Goal: Task Accomplishment & Management: Use online tool/utility

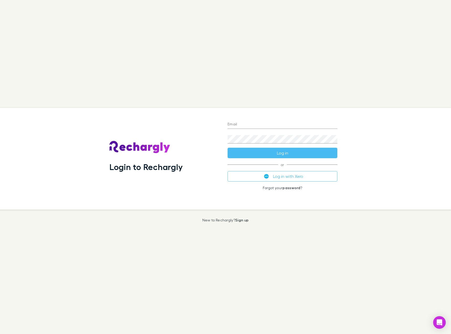
click at [288, 176] on button "Log in with Xero" at bounding box center [283, 176] width 110 height 11
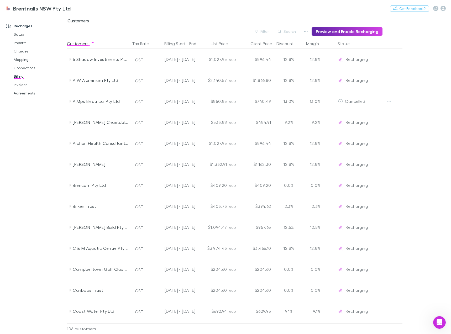
click at [347, 44] on button "Status" at bounding box center [347, 43] width 19 height 11
click at [348, 81] on span "New customer" at bounding box center [359, 80] width 29 height 5
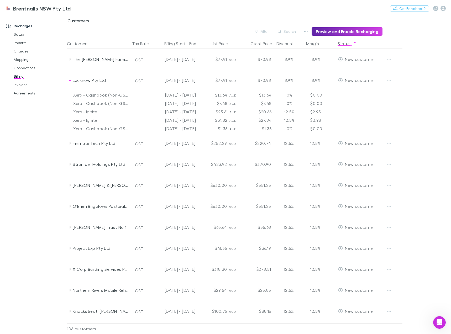
click at [390, 81] on icon "button" at bounding box center [390, 80] width 4 height 1
click at [415, 96] on div at bounding box center [225, 167] width 451 height 334
click at [293, 32] on button "Search" at bounding box center [287, 31] width 24 height 6
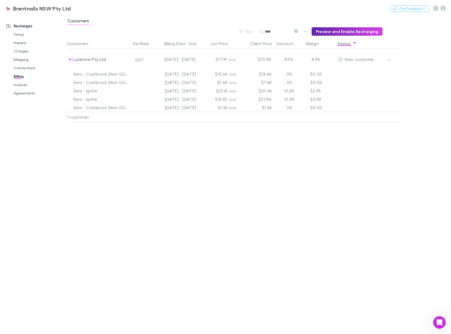
type input "****"
click at [23, 58] on link "Mapping" at bounding box center [38, 59] width 61 height 8
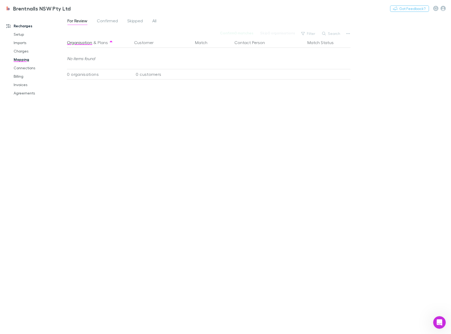
click at [106, 22] on span "Confirmed" at bounding box center [107, 21] width 21 height 7
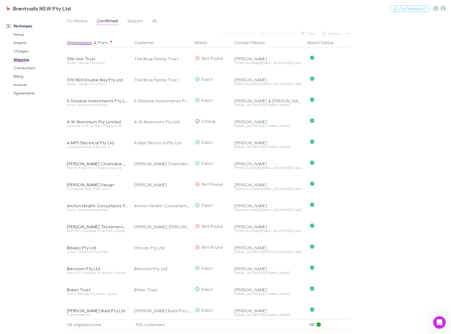
click at [141, 20] on span "Skipped" at bounding box center [135, 21] width 16 height 7
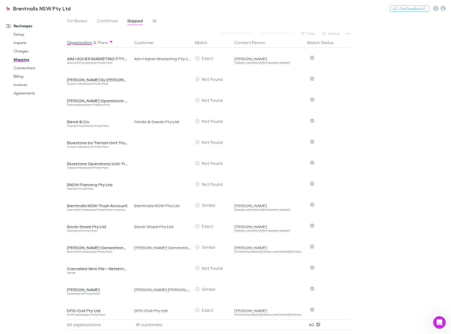
click at [156, 21] on span "All" at bounding box center [154, 21] width 4 height 7
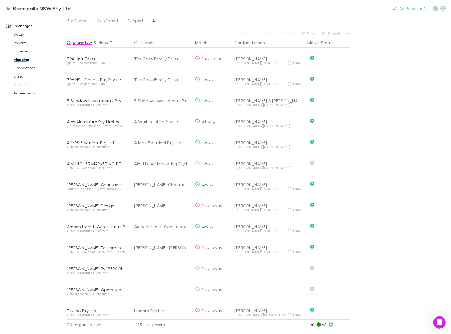
click at [30, 69] on link "Connections" at bounding box center [38, 68] width 61 height 8
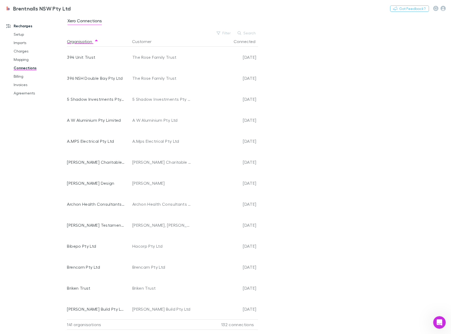
click at [24, 78] on link "Billing" at bounding box center [38, 76] width 61 height 8
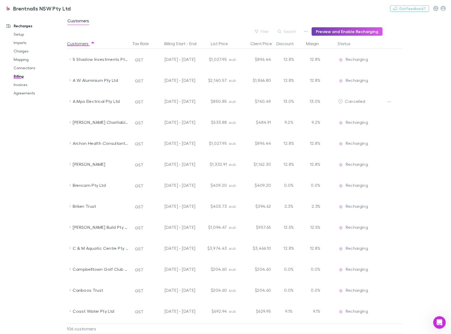
click at [349, 32] on button "Preview and Enable Recharging" at bounding box center [347, 31] width 71 height 8
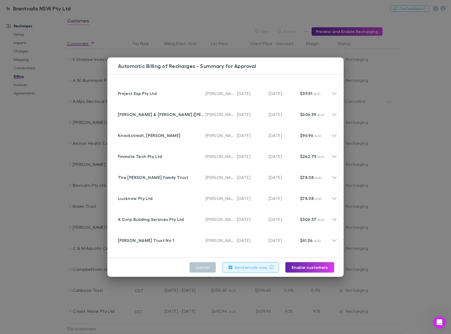
click at [127, 132] on p "Customer" at bounding box center [162, 130] width 88 height 4
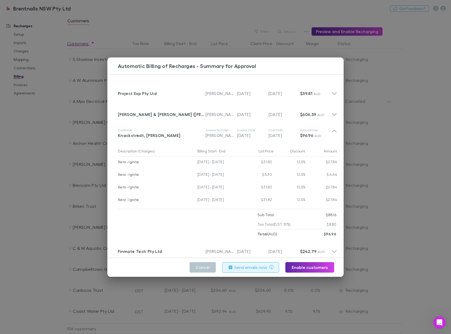
click at [161, 132] on div "Knackstredt, [PERSON_NAME]" at bounding box center [162, 135] width 88 height 6
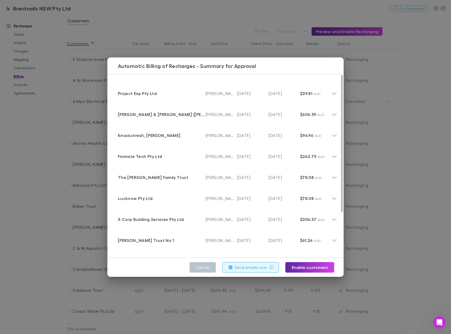
click at [326, 93] on p "$39.81 AUD" at bounding box center [316, 93] width 32 height 6
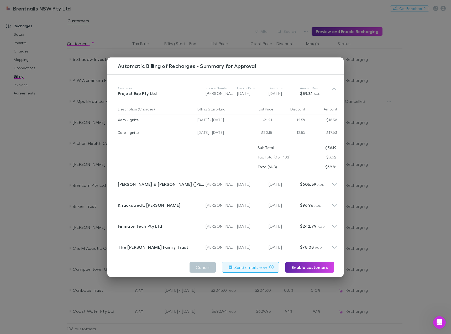
click at [326, 93] on p "$39.81 AUD" at bounding box center [316, 93] width 32 height 6
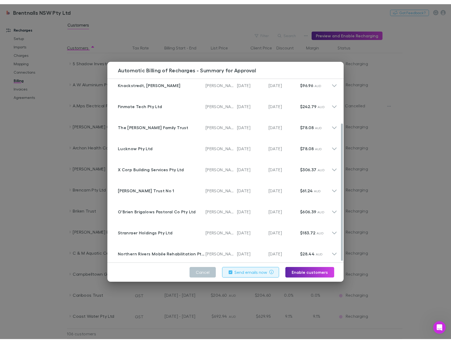
scroll to position [60, 0]
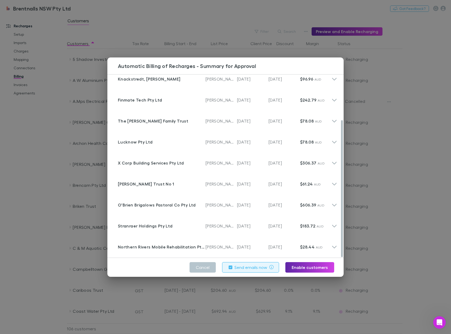
click at [213, 267] on button "Cancel" at bounding box center [203, 267] width 26 height 11
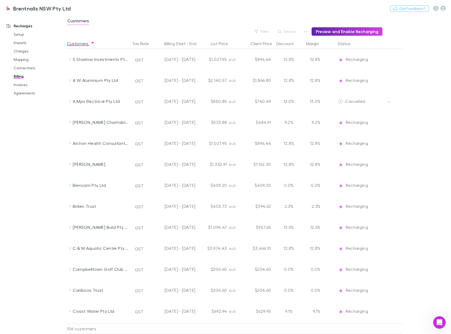
click at [354, 44] on icon "button" at bounding box center [355, 44] width 3 height 4
click at [308, 32] on icon "button" at bounding box center [306, 31] width 4 height 4
click at [413, 42] on div at bounding box center [225, 167] width 451 height 334
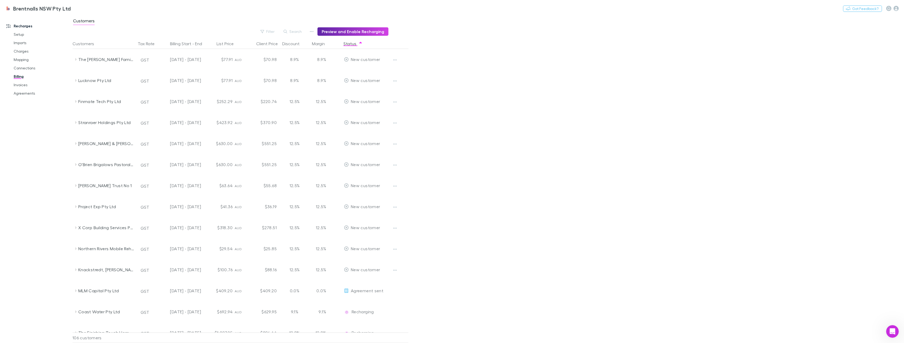
drag, startPoint x: 410, startPoint y: 271, endPoint x: 217, endPoint y: 216, distance: 200.8
click at [239, 259] on div "Knackstredt, [PERSON_NAME] GST [DATE] - [DATE] $100.76 AUD $88.16 12.5% 12.5% N…" at bounding box center [251, 269] width 357 height 21
click at [270, 30] on button "Filter" at bounding box center [268, 31] width 20 height 6
click at [211, 97] on li "New customer" at bounding box center [234, 95] width 91 height 8
drag, startPoint x: 429, startPoint y: 174, endPoint x: 388, endPoint y: 133, distance: 58.1
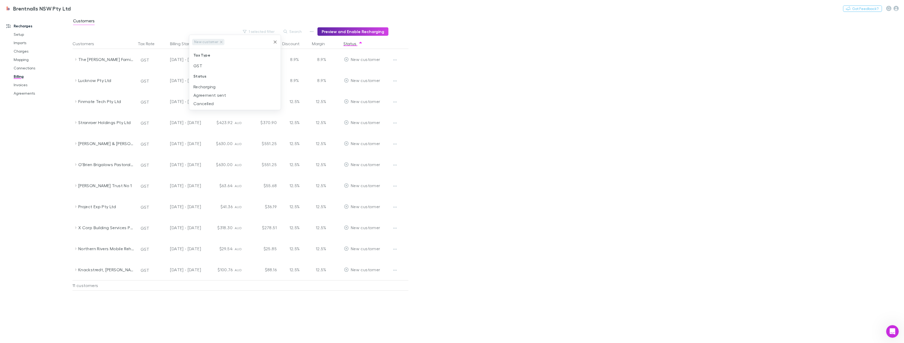
click at [429, 175] on div at bounding box center [452, 171] width 904 height 343
click at [313, 30] on icon "button" at bounding box center [312, 31] width 4 height 4
click at [424, 254] on div at bounding box center [452, 171] width 904 height 343
click at [32, 176] on div "Recharges Setup Imports Charges Mapping Connections Billing Invoices Agreements" at bounding box center [38, 178] width 76 height 322
click at [235, 307] on div "Customers Tax Rate Billing Start - End List Price Client Price Discount Margin …" at bounding box center [253, 190] width 361 height 304
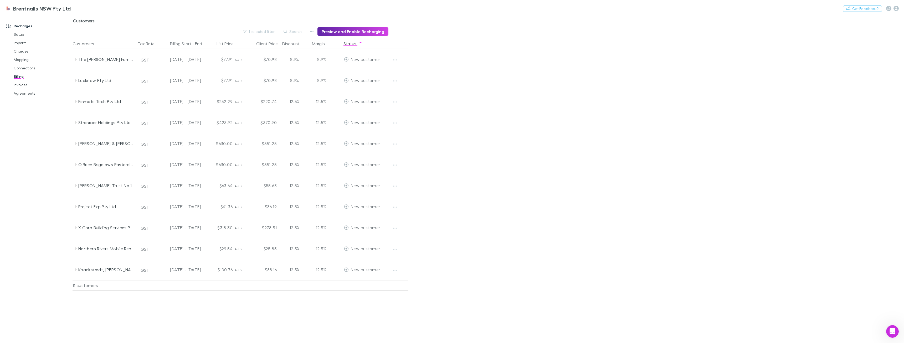
click at [247, 311] on div "Customers Tax Rate Billing Start - End List Price Client Price Discount Margin …" at bounding box center [253, 190] width 361 height 304
click at [251, 316] on div "Customers Tax Rate Billing Start - End List Price Client Price Discount Margin …" at bounding box center [253, 190] width 361 height 304
click at [110, 62] on div "The [PERSON_NAME] Family Trust" at bounding box center [106, 59] width 56 height 21
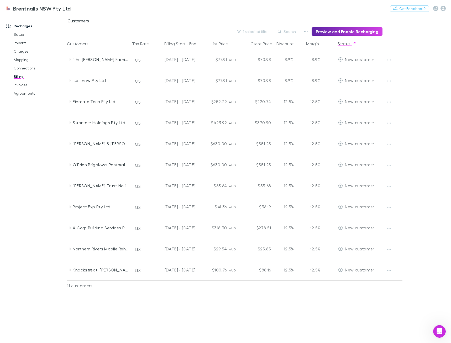
drag, startPoint x: 29, startPoint y: 247, endPoint x: 2, endPoint y: 252, distance: 27.0
click at [29, 247] on div "Recharges Setup Imports Charges Mapping Connections Billing Invoices Agreements" at bounding box center [35, 178] width 71 height 322
